Goal: Use online tool/utility: Utilize a website feature to perform a specific function

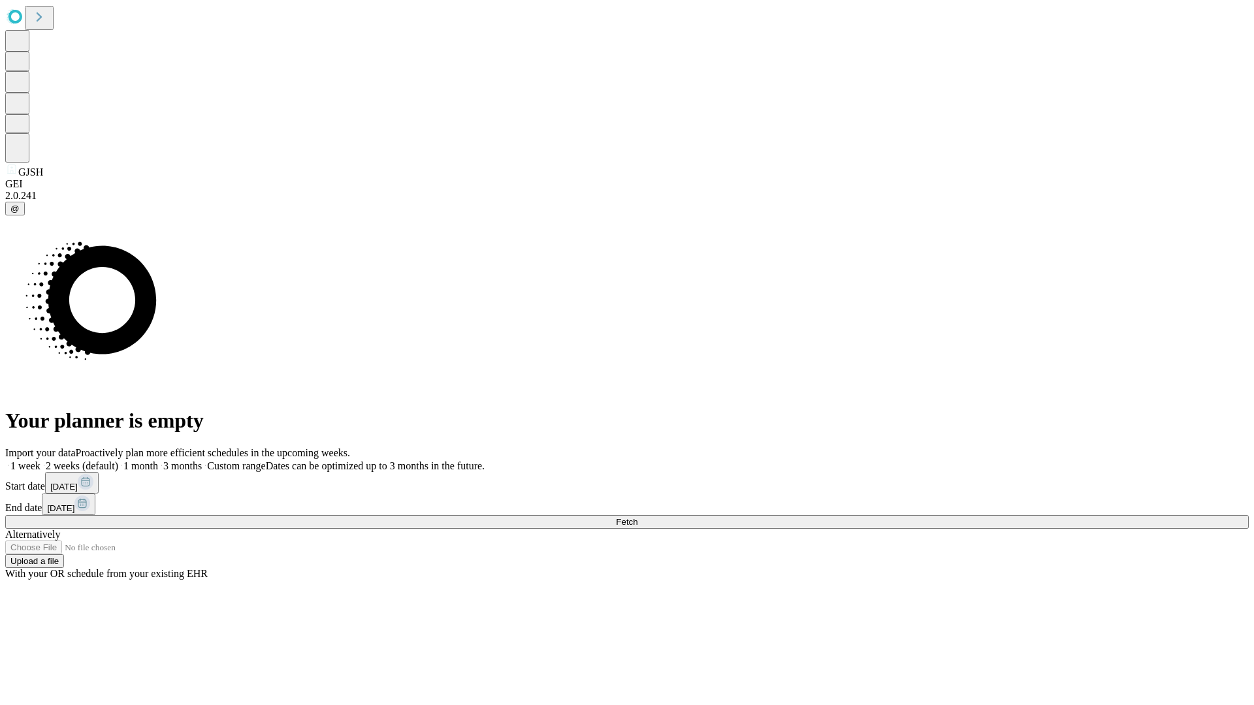
click at [118, 461] on label "2 weeks (default)" at bounding box center [79, 466] width 78 height 11
click at [638, 517] on span "Fetch" at bounding box center [627, 522] width 22 height 10
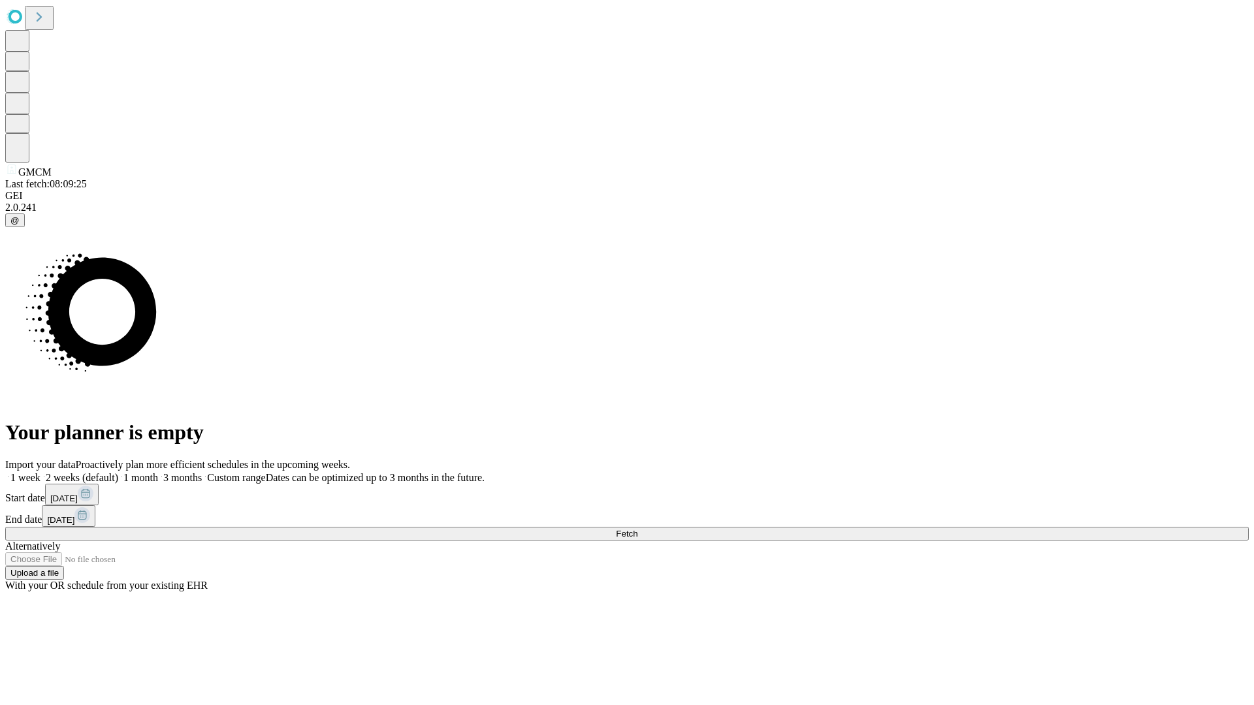
click at [118, 472] on label "2 weeks (default)" at bounding box center [79, 477] width 78 height 11
click at [638, 529] on span "Fetch" at bounding box center [627, 534] width 22 height 10
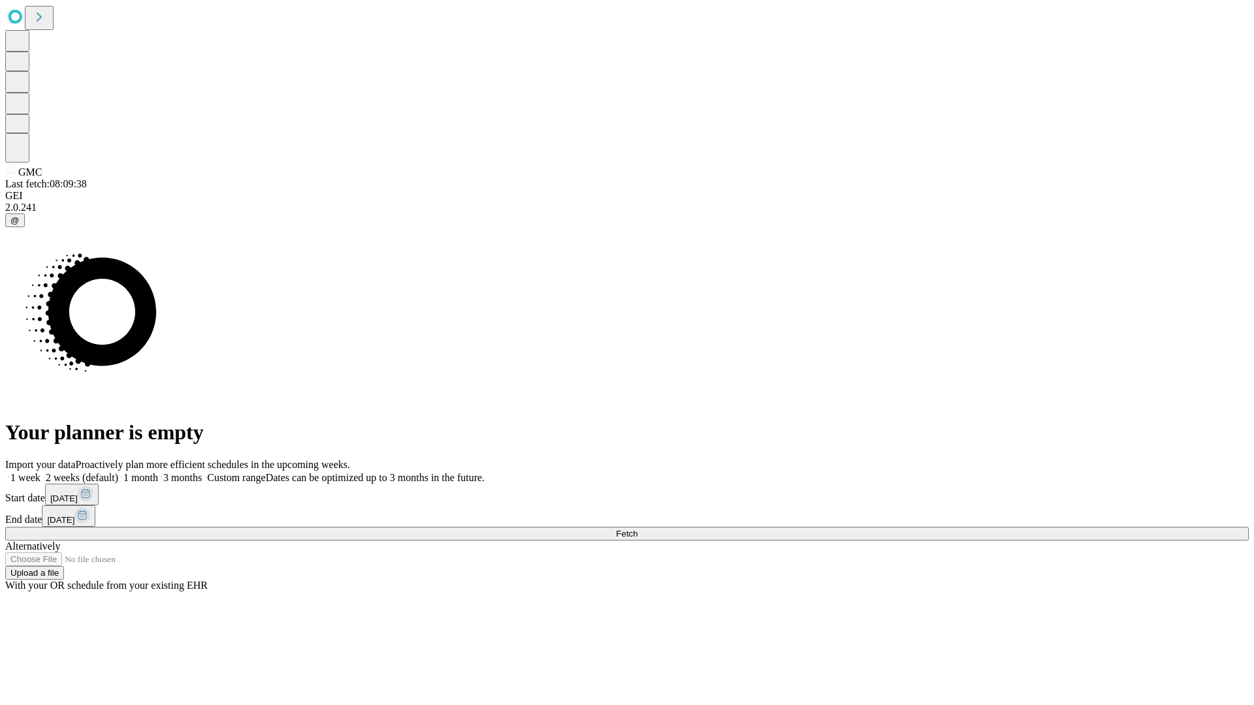
click at [118, 472] on label "2 weeks (default)" at bounding box center [79, 477] width 78 height 11
click at [638, 529] on span "Fetch" at bounding box center [627, 534] width 22 height 10
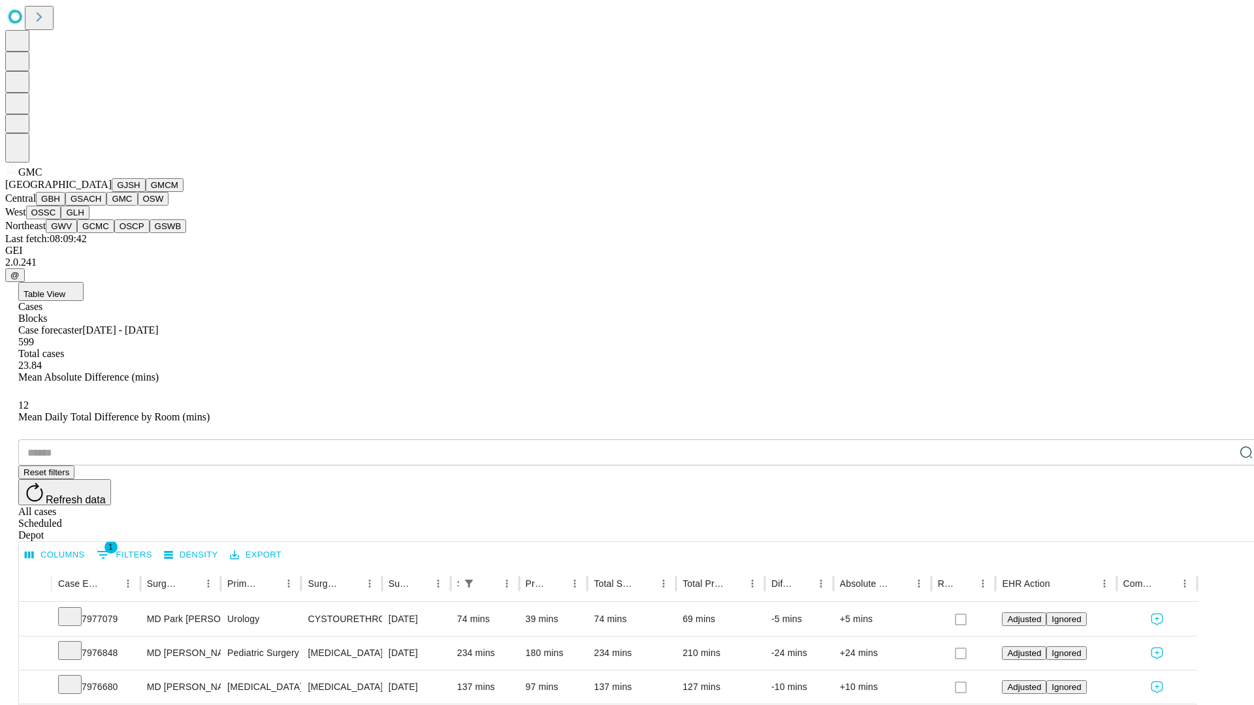
click at [138, 206] on button "OSW" at bounding box center [153, 199] width 31 height 14
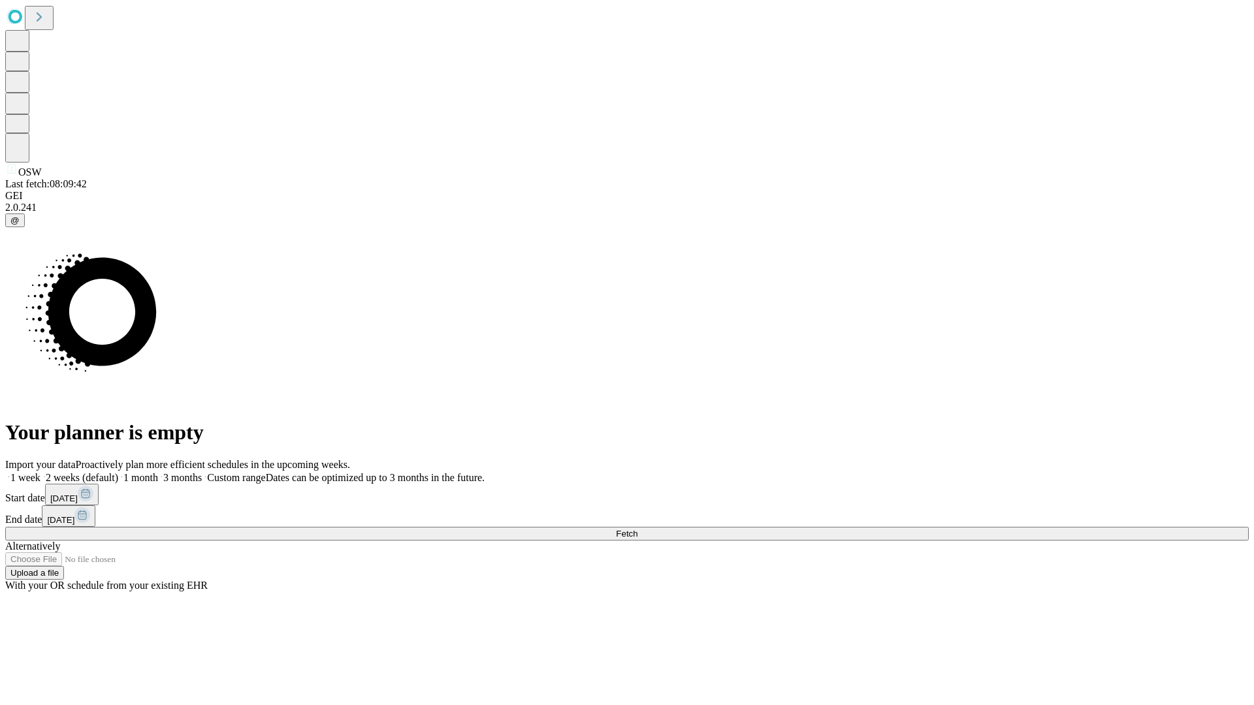
click at [118, 472] on label "2 weeks (default)" at bounding box center [79, 477] width 78 height 11
click at [638, 529] on span "Fetch" at bounding box center [627, 534] width 22 height 10
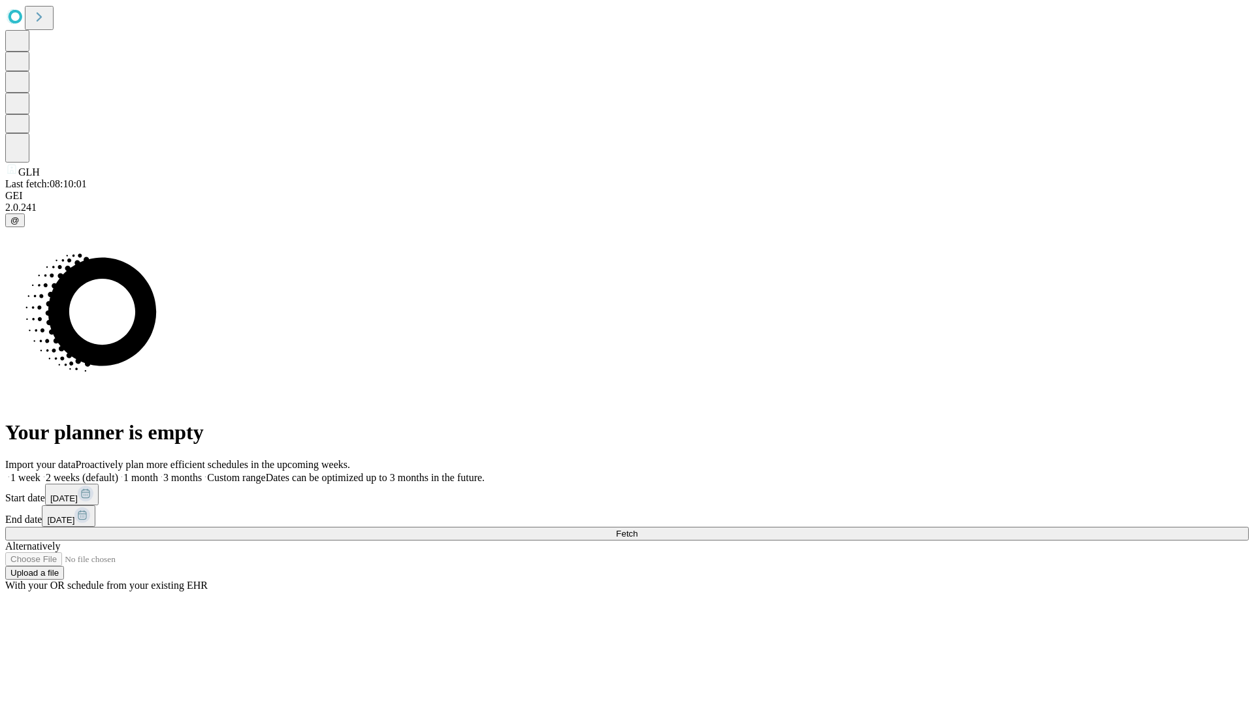
click at [118, 472] on label "2 weeks (default)" at bounding box center [79, 477] width 78 height 11
click at [638, 529] on span "Fetch" at bounding box center [627, 534] width 22 height 10
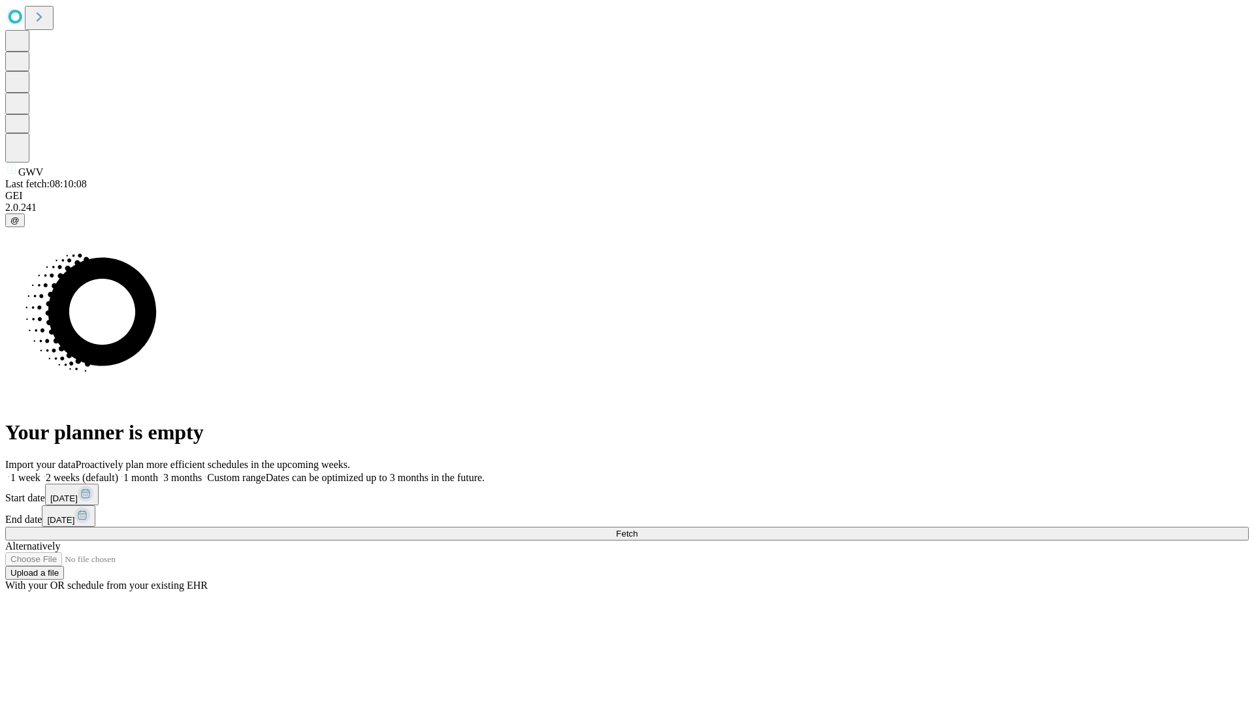
click at [118, 472] on label "2 weeks (default)" at bounding box center [79, 477] width 78 height 11
click at [638, 529] on span "Fetch" at bounding box center [627, 534] width 22 height 10
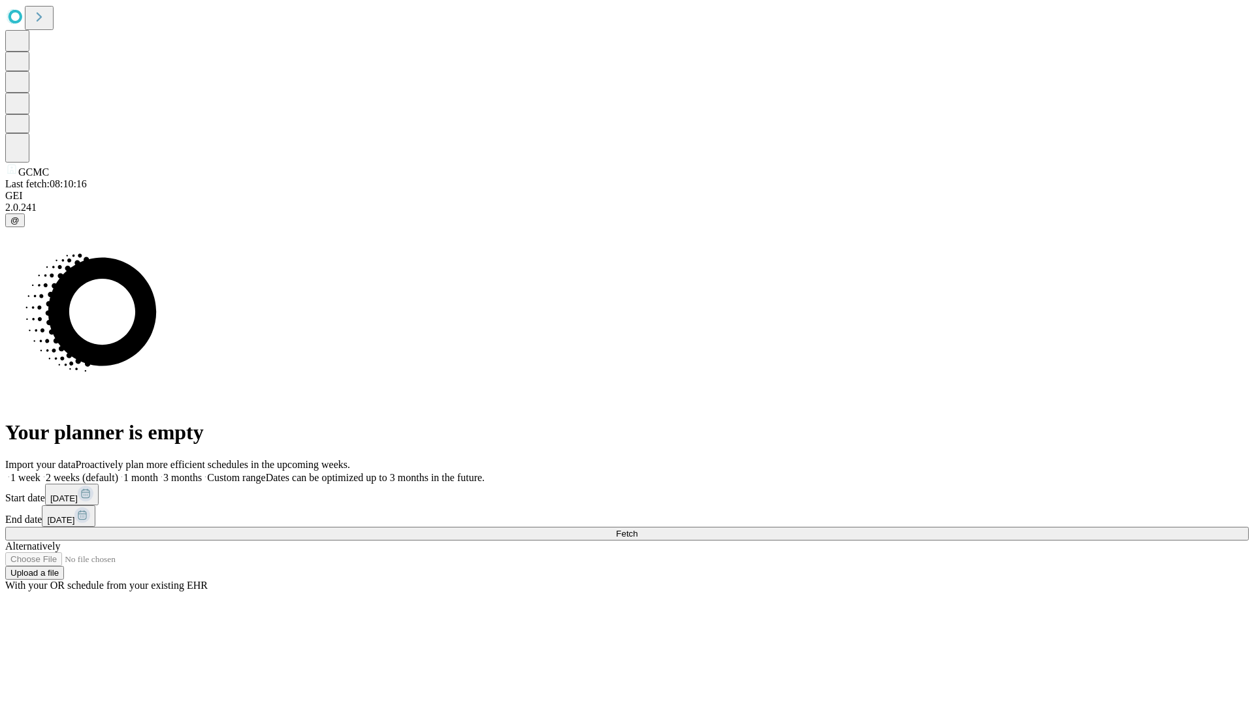
click at [118, 472] on label "2 weeks (default)" at bounding box center [79, 477] width 78 height 11
click at [638, 529] on span "Fetch" at bounding box center [627, 534] width 22 height 10
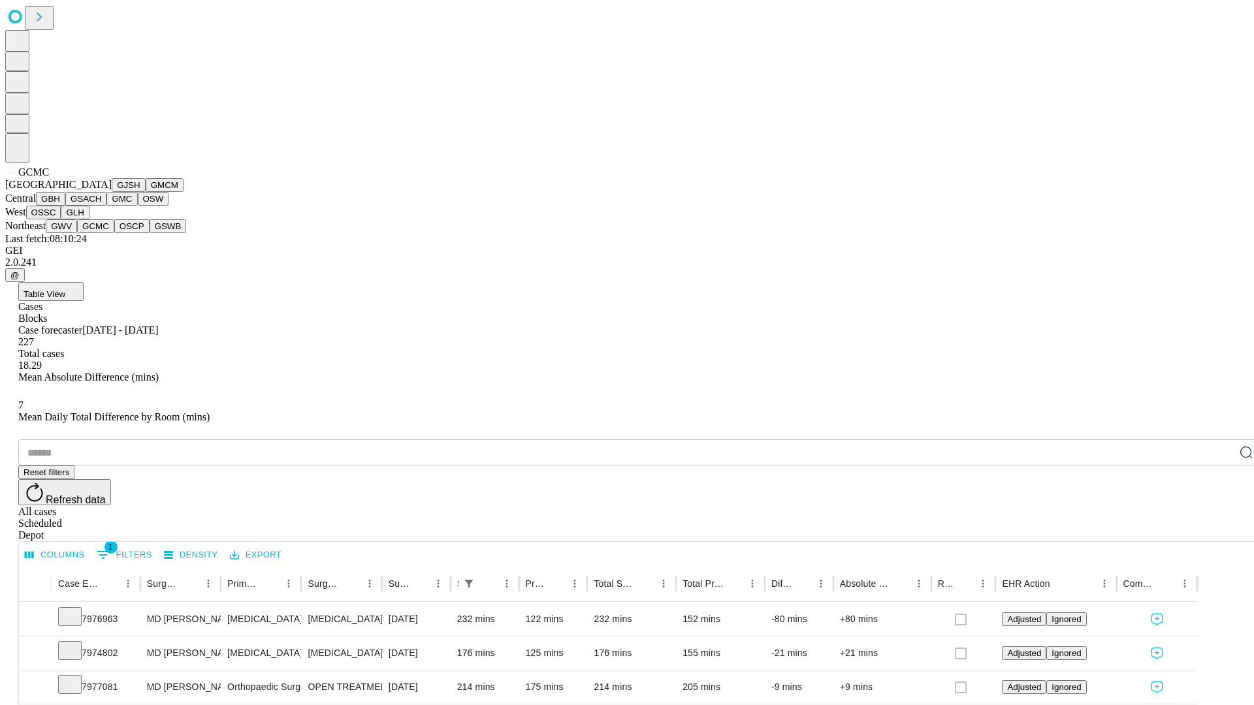
click at [114, 233] on button "OSCP" at bounding box center [131, 226] width 35 height 14
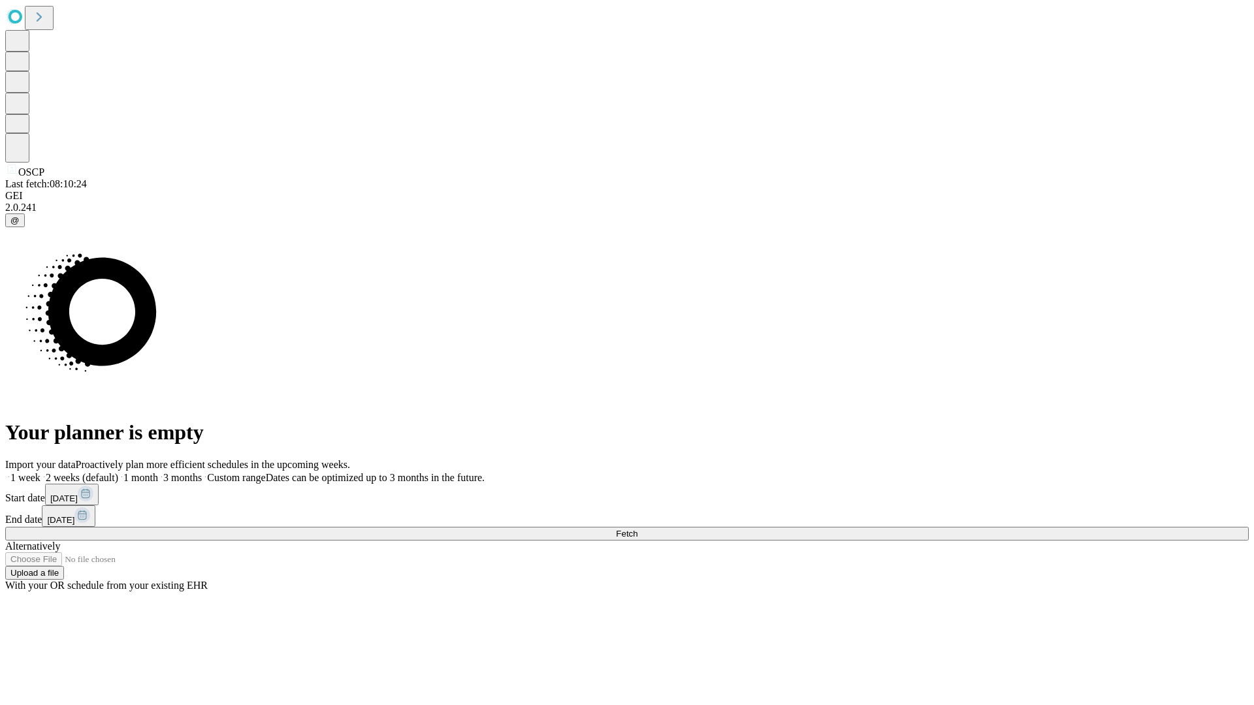
click at [118, 472] on label "2 weeks (default)" at bounding box center [79, 477] width 78 height 11
click at [638, 529] on span "Fetch" at bounding box center [627, 534] width 22 height 10
click at [118, 472] on label "2 weeks (default)" at bounding box center [79, 477] width 78 height 11
click at [638, 529] on span "Fetch" at bounding box center [627, 534] width 22 height 10
